Goal: Information Seeking & Learning: Find specific page/section

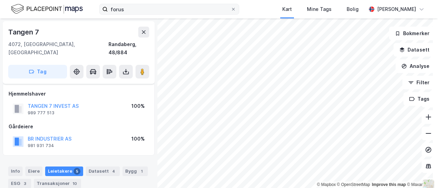
scroll to position [91, 0]
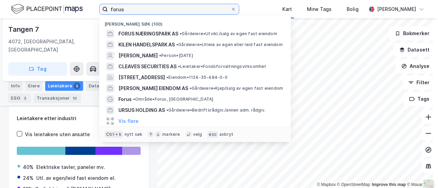
click at [133, 11] on input "forus" at bounding box center [169, 9] width 123 height 10
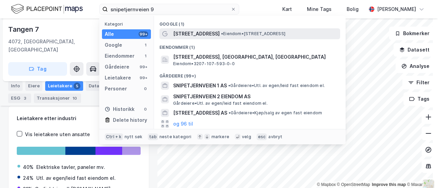
click at [187, 35] on span "[STREET_ADDRESS]" at bounding box center [196, 34] width 46 height 8
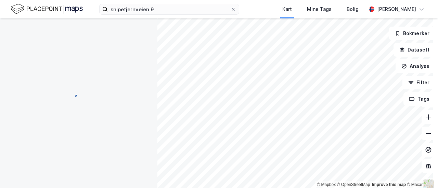
scroll to position [91, 0]
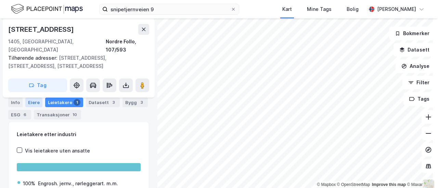
click at [27, 104] on div "Eiere" at bounding box center [33, 103] width 17 height 10
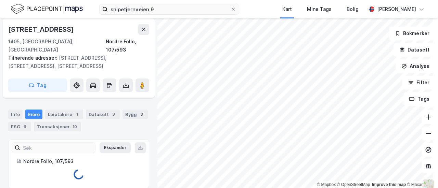
scroll to position [91, 0]
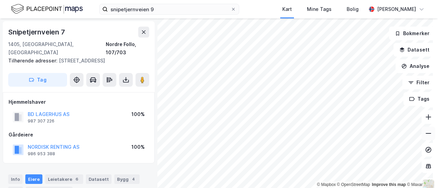
click at [426, 134] on icon at bounding box center [428, 133] width 7 height 7
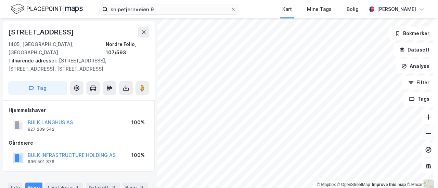
scroll to position [1, 0]
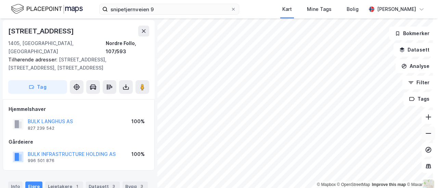
click at [425, 132] on icon at bounding box center [428, 133] width 7 height 7
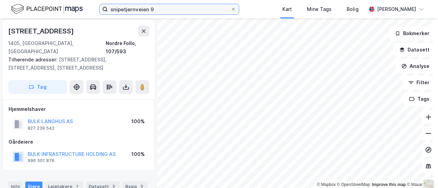
click at [196, 7] on input "snipetjernveien 9" at bounding box center [169, 9] width 123 height 10
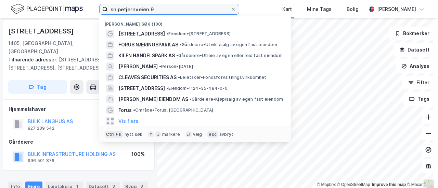
click at [196, 7] on input "snipetjernveien 9" at bounding box center [169, 9] width 123 height 10
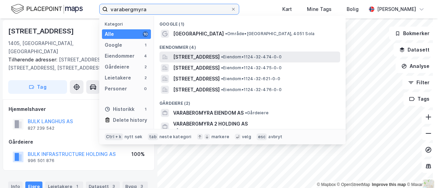
type input "varabergmyra"
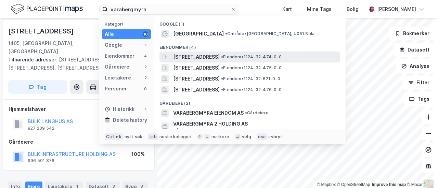
click at [191, 55] on span "[STREET_ADDRESS]" at bounding box center [196, 57] width 46 height 8
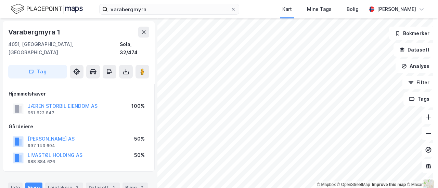
scroll to position [1, 0]
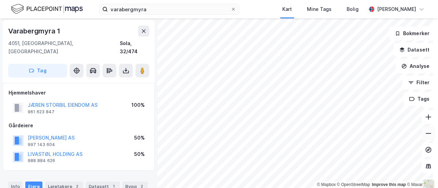
click at [425, 132] on icon at bounding box center [428, 133] width 7 height 7
click at [425, 118] on icon at bounding box center [428, 117] width 7 height 7
click at [425, 115] on icon at bounding box center [428, 117] width 7 height 7
click at [410, 56] on div "© Mapbox © OpenStreetMap Improve this map © Maxar [STREET_ADDRESS], [GEOGRAPHIC…" at bounding box center [219, 103] width 438 height 170
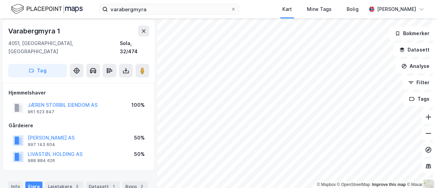
click at [437, 130] on div "varabergmyra Kart Mine Tags Bolig [PERSON_NAME] © Mapbox © OpenStreetMap Improv…" at bounding box center [219, 94] width 438 height 188
click at [425, 135] on icon at bounding box center [428, 133] width 7 height 7
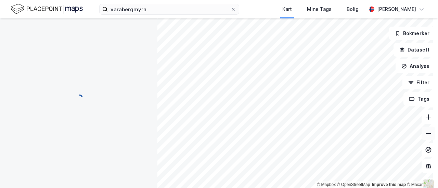
scroll to position [1, 0]
